Goal: Information Seeking & Learning: Compare options

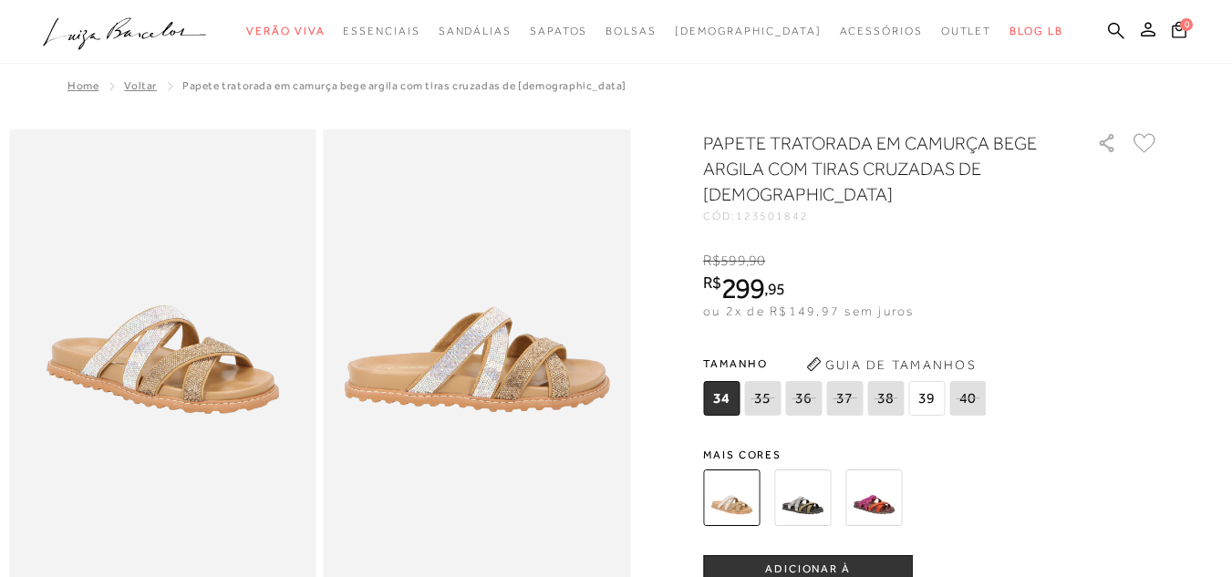
scroll to position [560, 0]
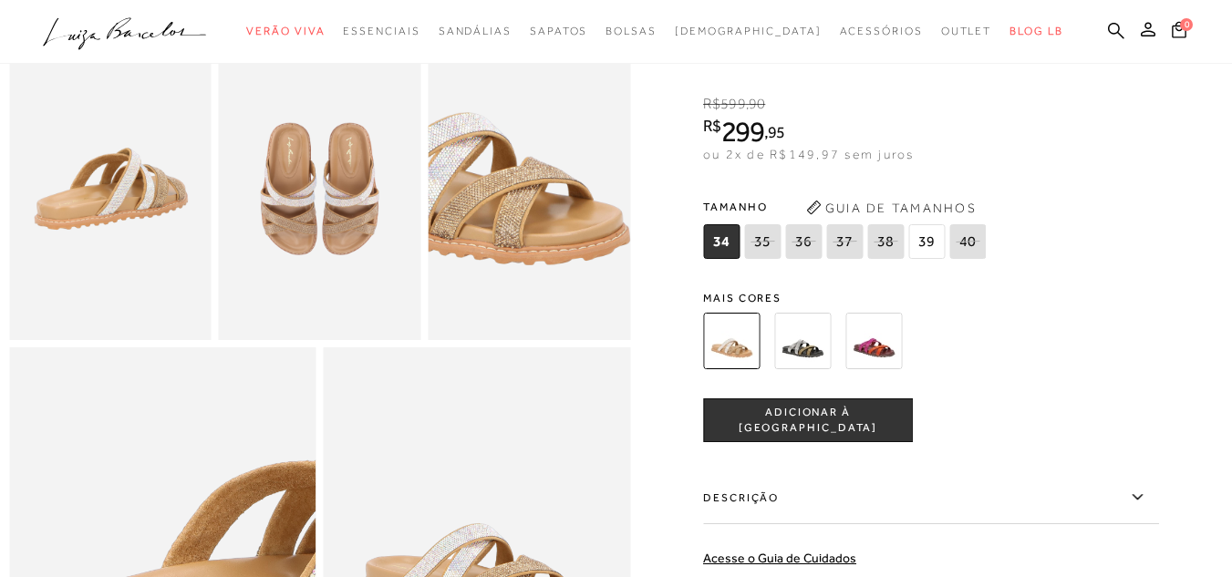
click at [798, 369] on img at bounding box center [802, 341] width 57 height 57
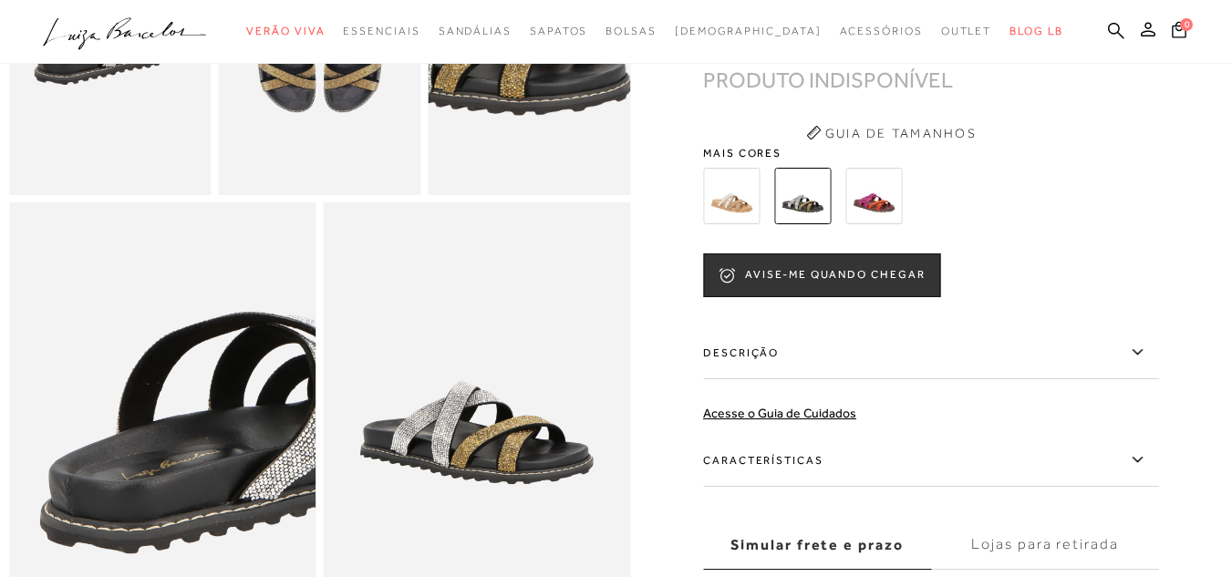
scroll to position [704, 0]
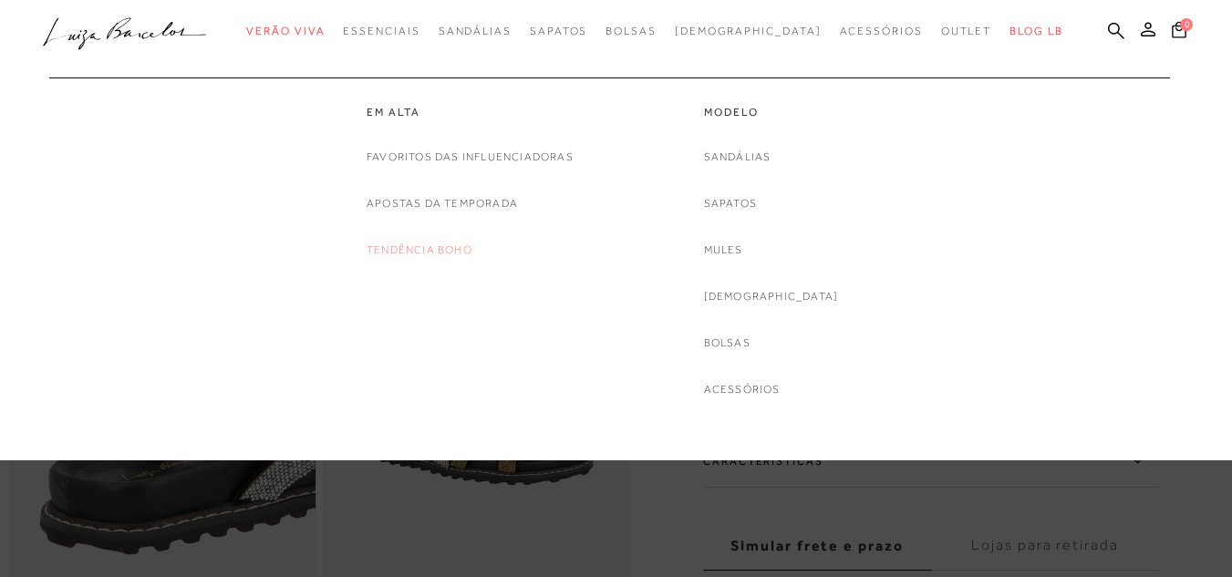
click at [418, 248] on link "Tendência Boho" at bounding box center [420, 250] width 106 height 19
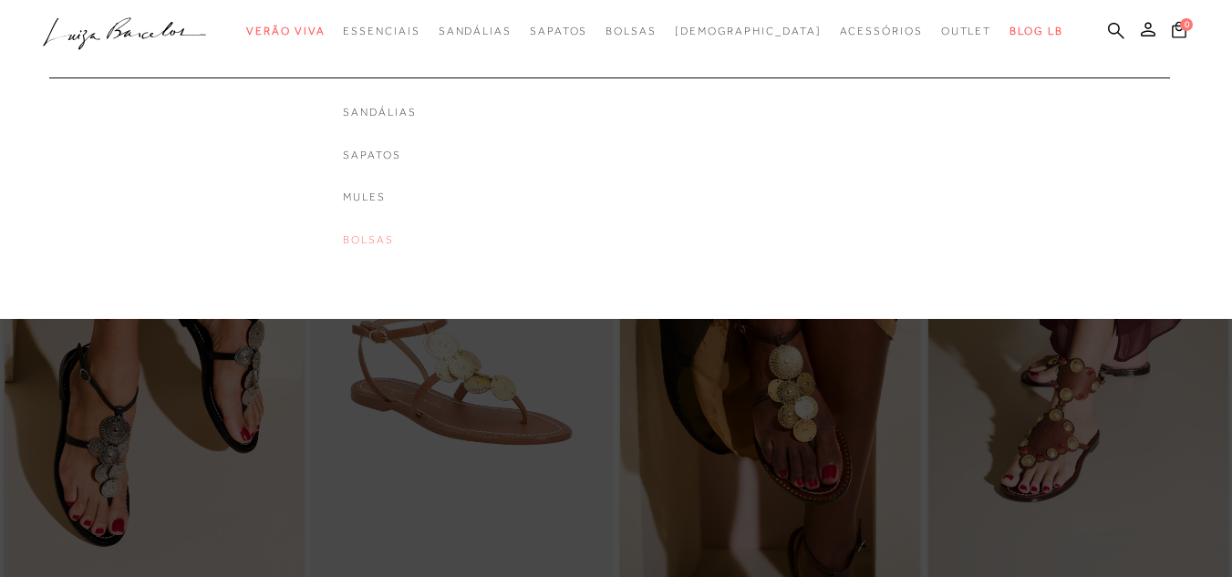
click at [400, 243] on link "Bolsas" at bounding box center [379, 239] width 73 height 15
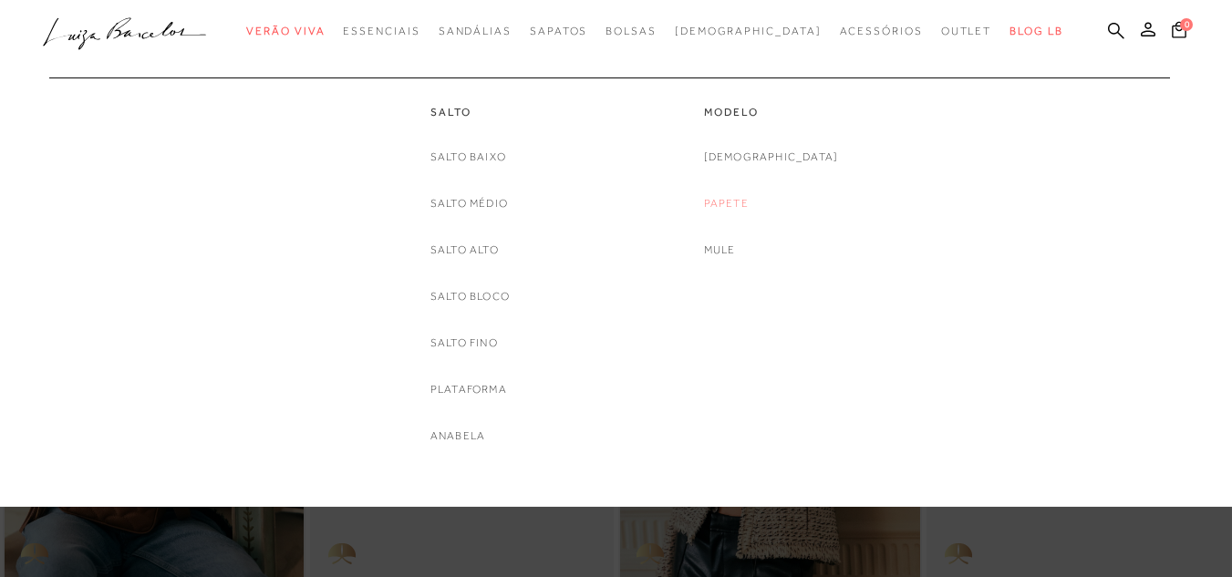
click at [749, 207] on link "Papete" at bounding box center [726, 203] width 45 height 19
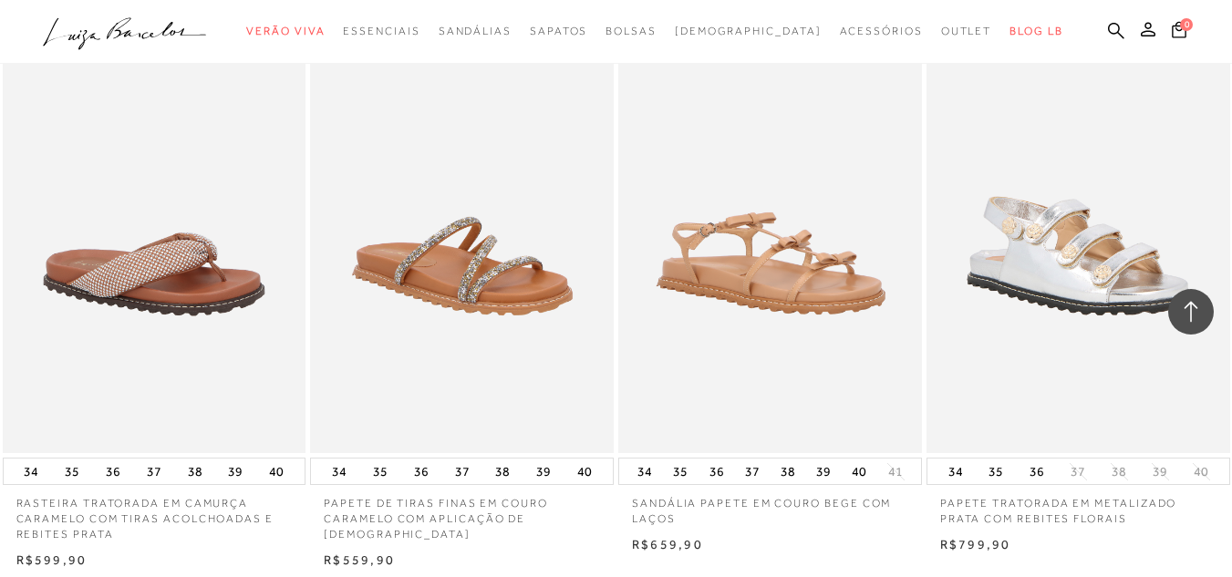
scroll to position [3371, 0]
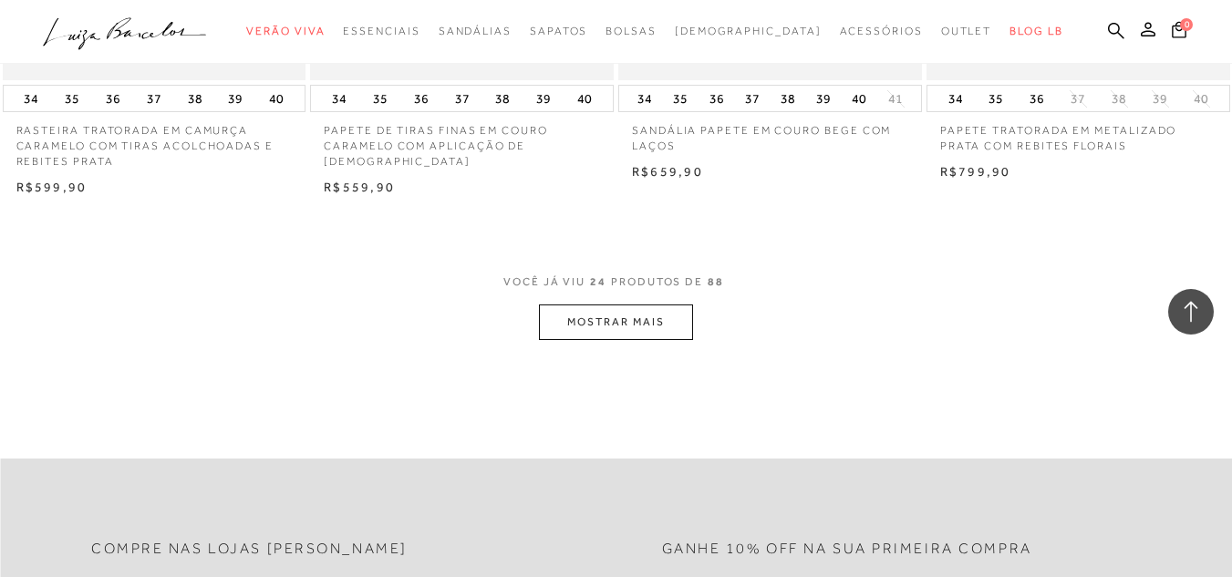
click at [650, 322] on button "MOSTRAR MAIS" at bounding box center [615, 323] width 153 height 36
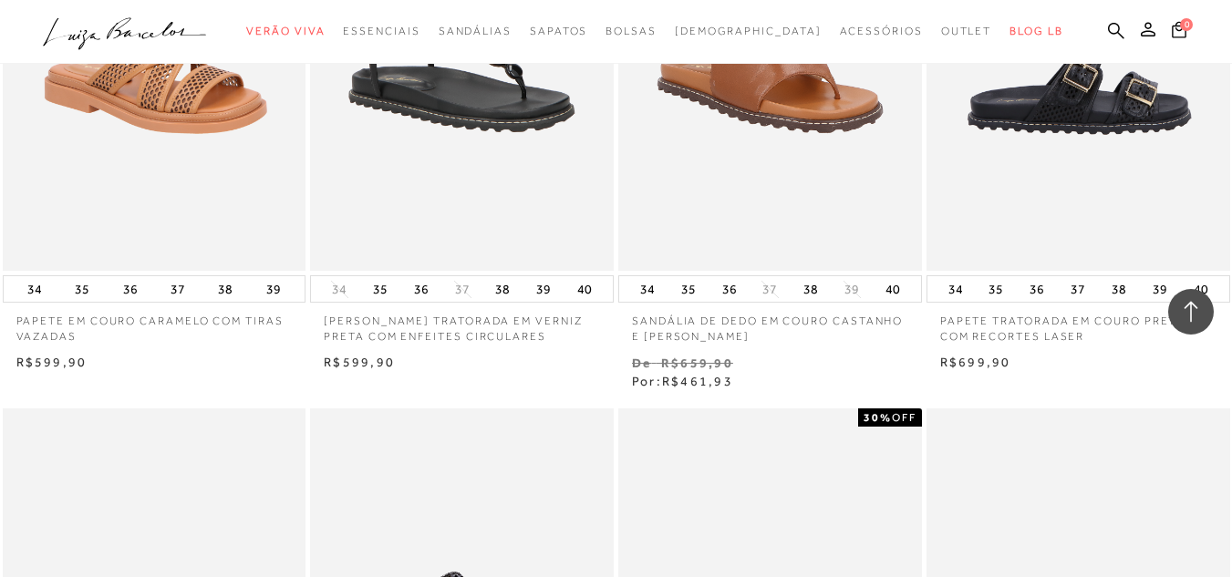
scroll to position [3656, 0]
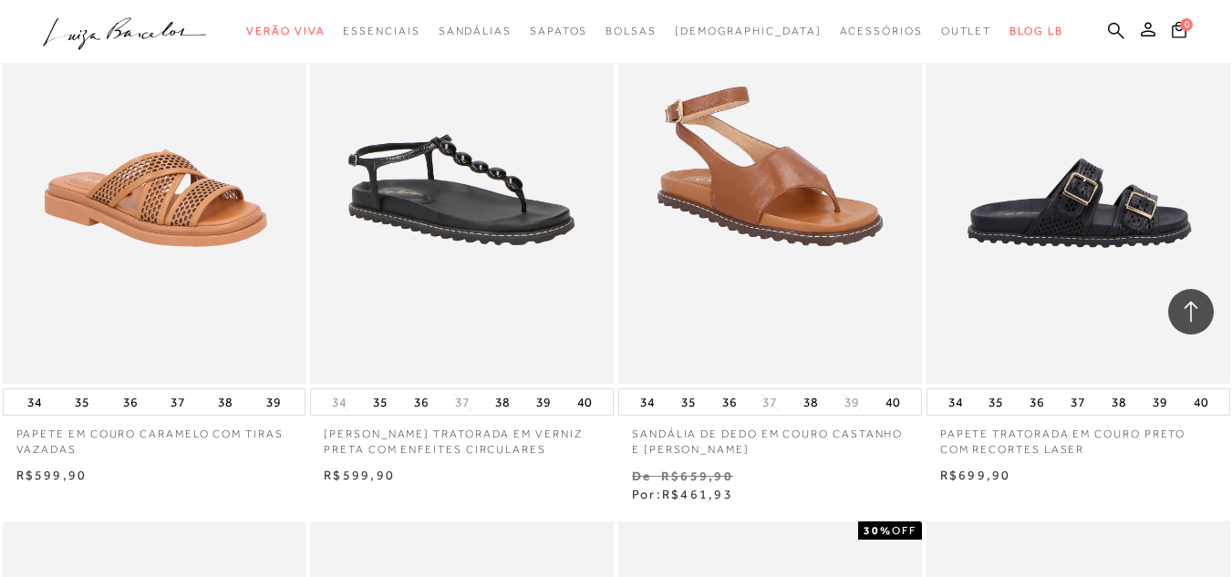
click at [1105, 234] on img at bounding box center [1079, 156] width 302 height 455
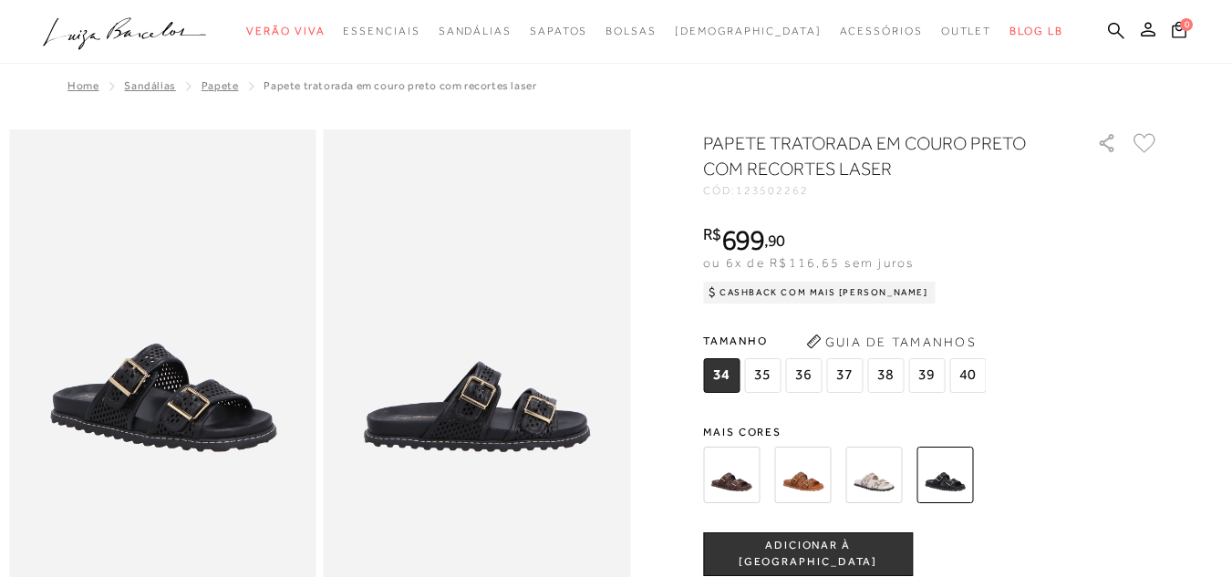
click at [748, 474] on img at bounding box center [731, 475] width 57 height 57
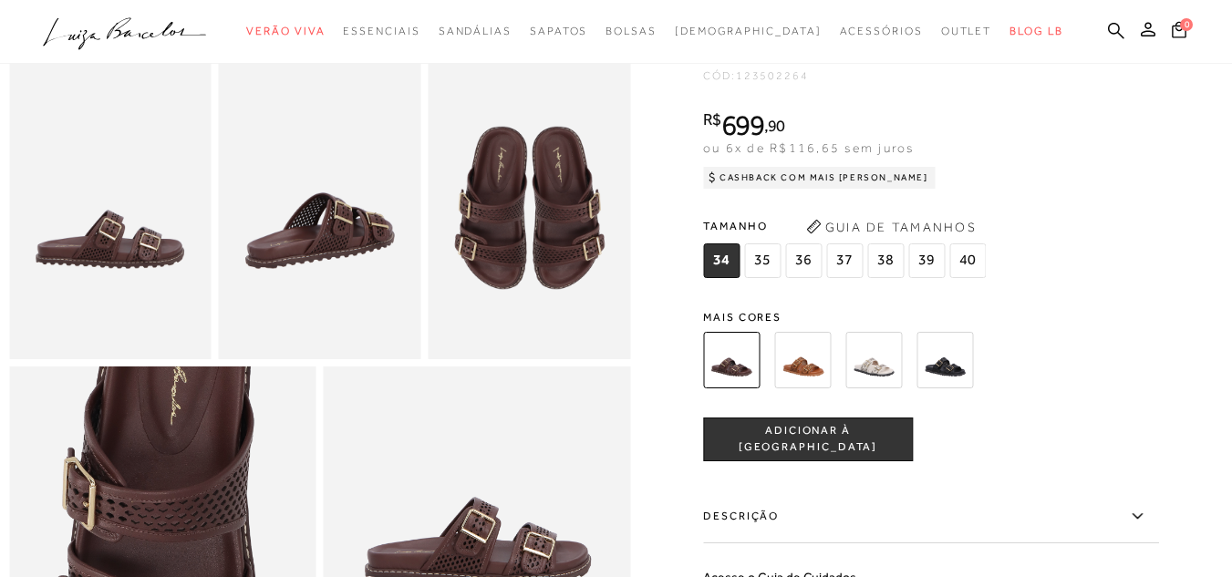
scroll to position [540, 0]
